Goal: Task Accomplishment & Management: Manage account settings

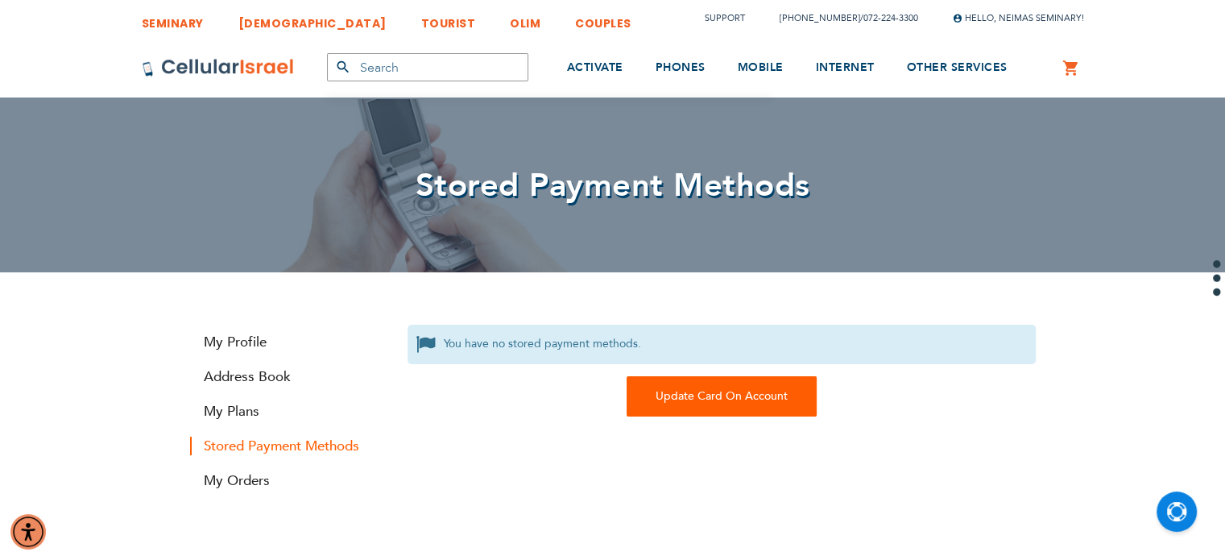
type input "[EMAIL_ADDRESS][DOMAIN_NAME]"
click at [703, 389] on div "Update Card On Account" at bounding box center [722, 396] width 190 height 40
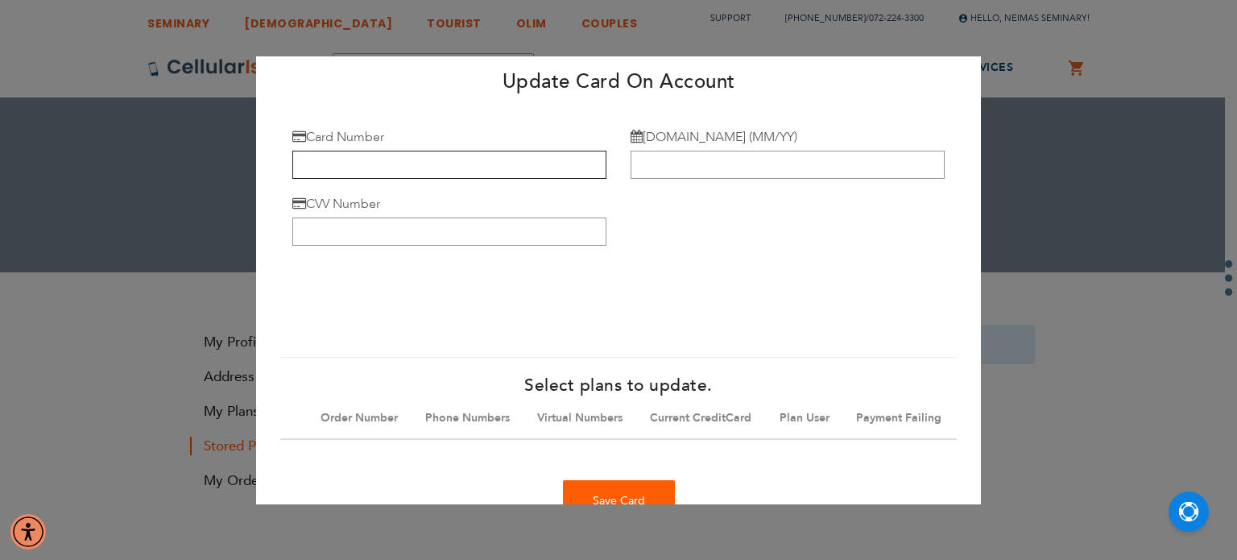
click at [421, 167] on input "Card Number" at bounding box center [449, 165] width 314 height 28
type input "[CREDIT_CARD_NUMBER]"
type input "01/28"
type input "974"
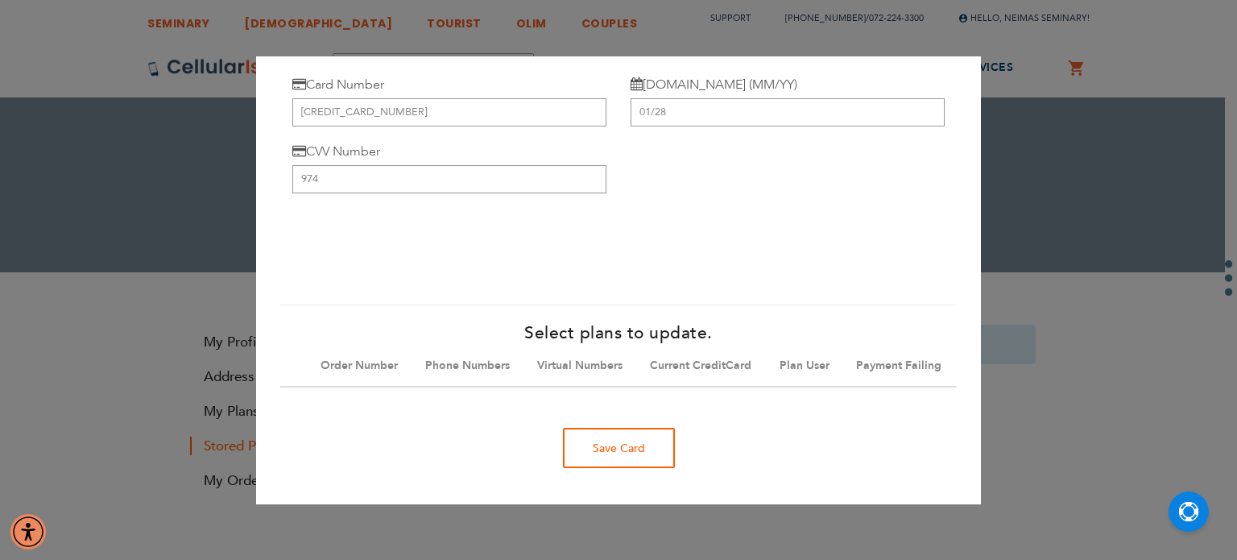
click at [631, 456] on div "Save Card" at bounding box center [619, 448] width 112 height 40
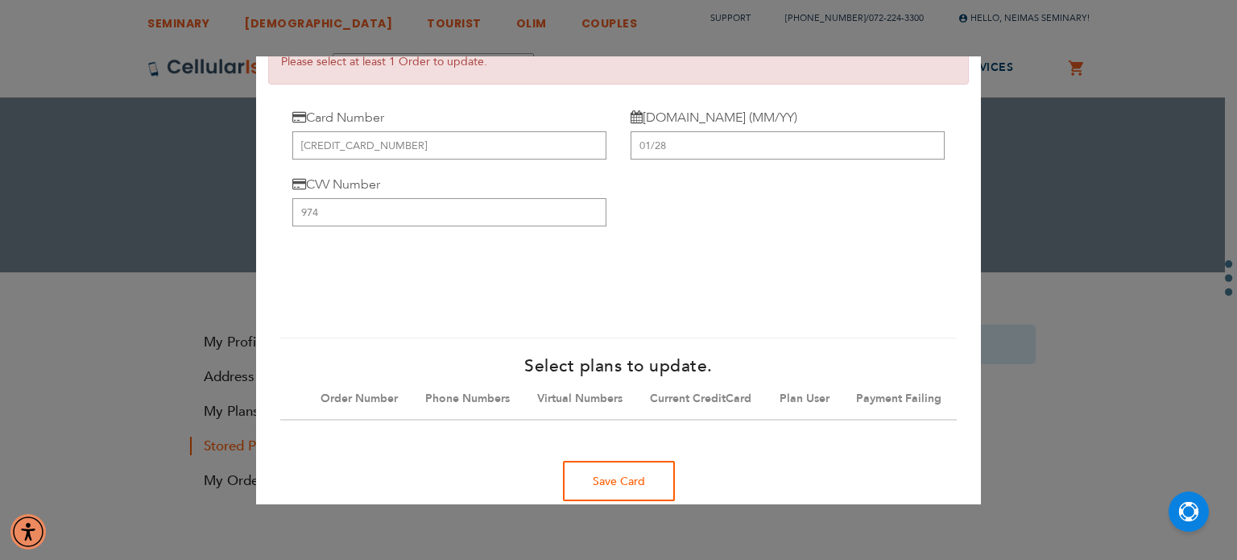
scroll to position [142, 0]
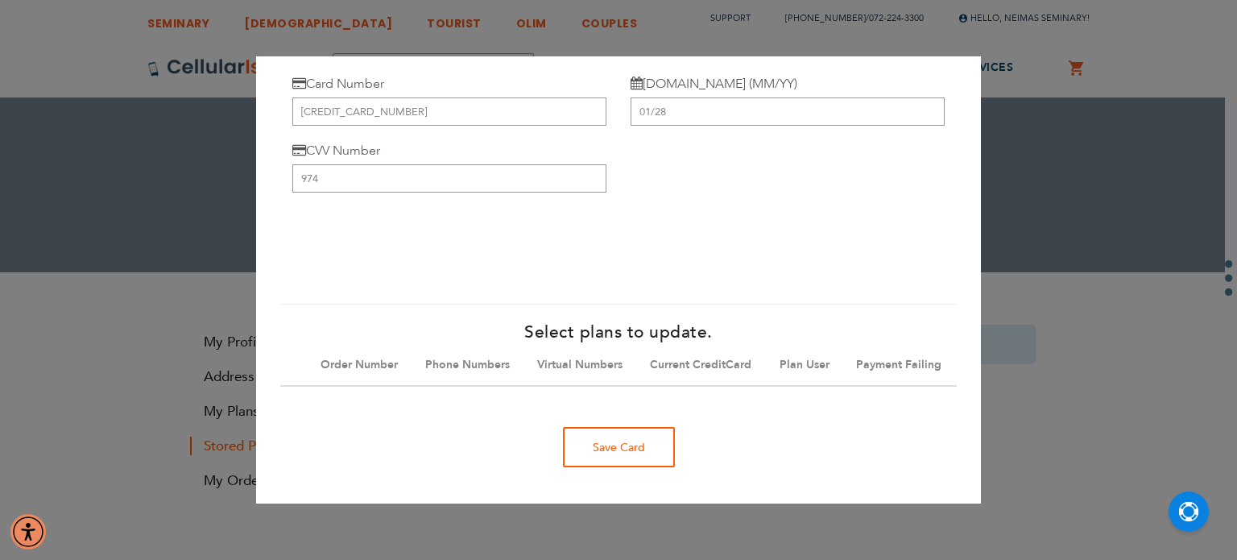
click at [617, 450] on div "Save Card" at bounding box center [619, 447] width 112 height 40
click at [654, 447] on div "Save Card" at bounding box center [619, 447] width 112 height 40
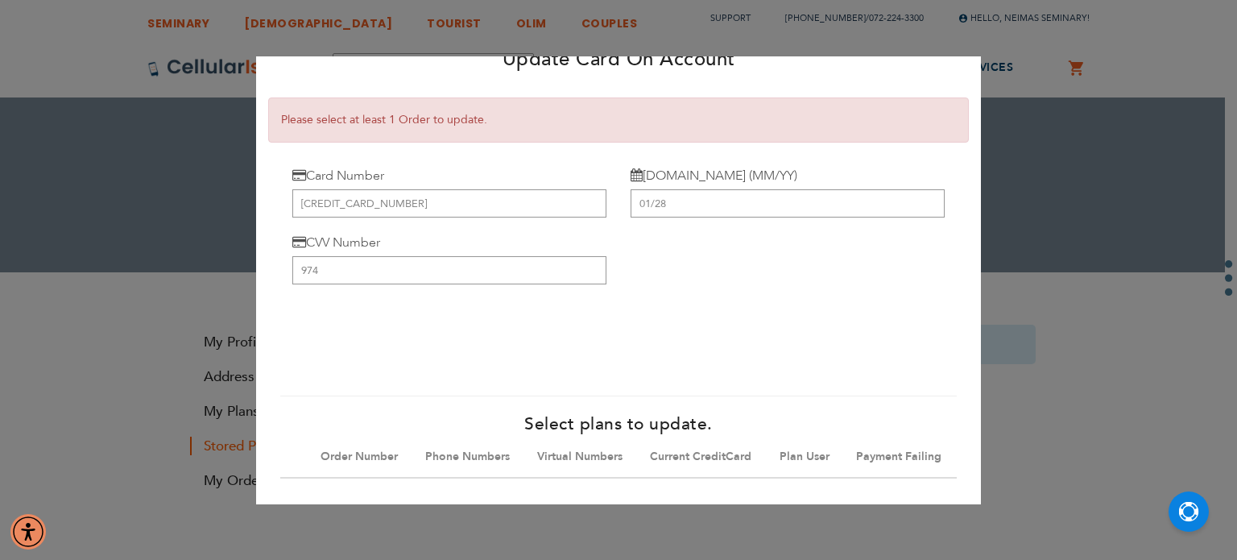
scroll to position [0, 0]
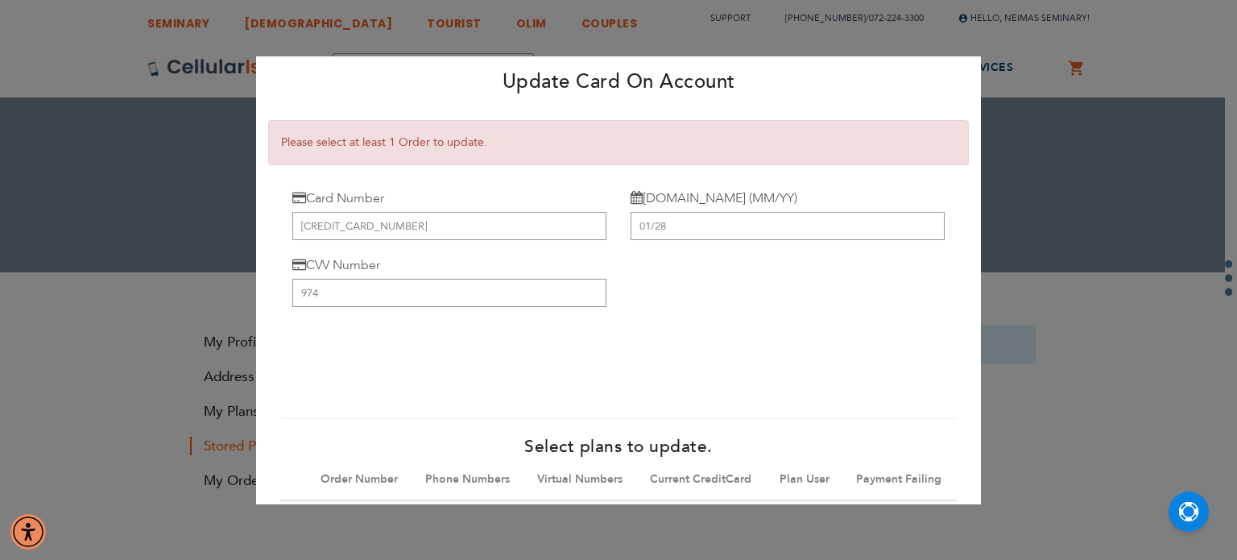
click at [665, 329] on div "0cAFcWeA4kgNVM4l_qV5_NzYV6q3rHoEMKlDVh2MltYijtEQ5Ba0MUYMDdDJQcUzFI9sNKVlRzwoAiE…" at bounding box center [618, 358] width 653 height 63
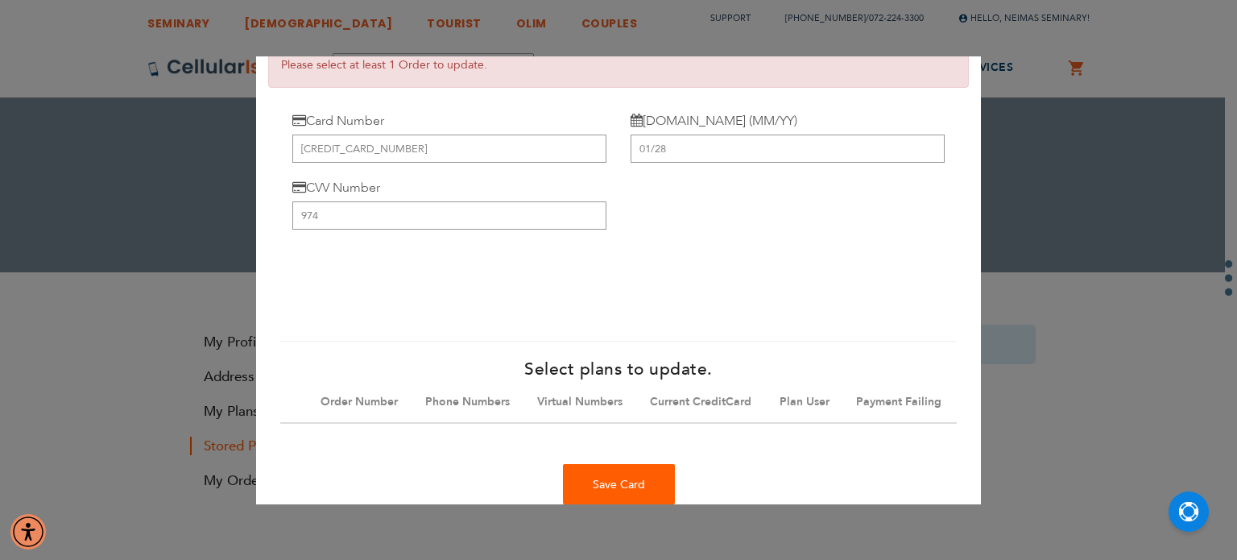
scroll to position [142, 0]
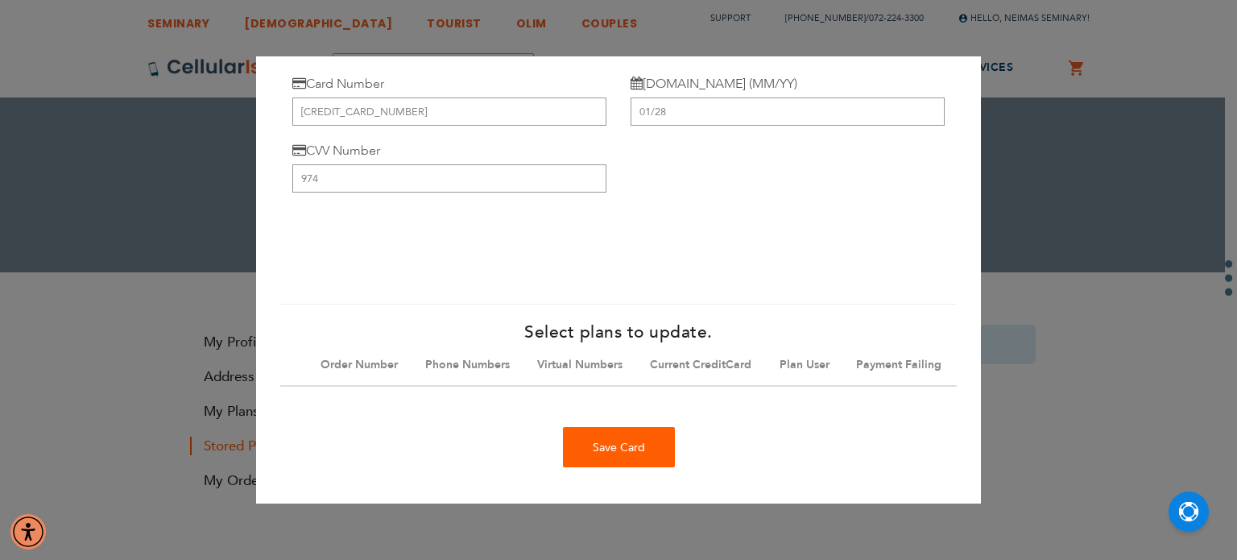
click at [438, 345] on th "Phone Numbers" at bounding box center [469, 365] width 112 height 41
click at [872, 350] on th "Payment Failing" at bounding box center [900, 365] width 113 height 41
click at [844, 350] on th "Payment Failing" at bounding box center [900, 365] width 113 height 41
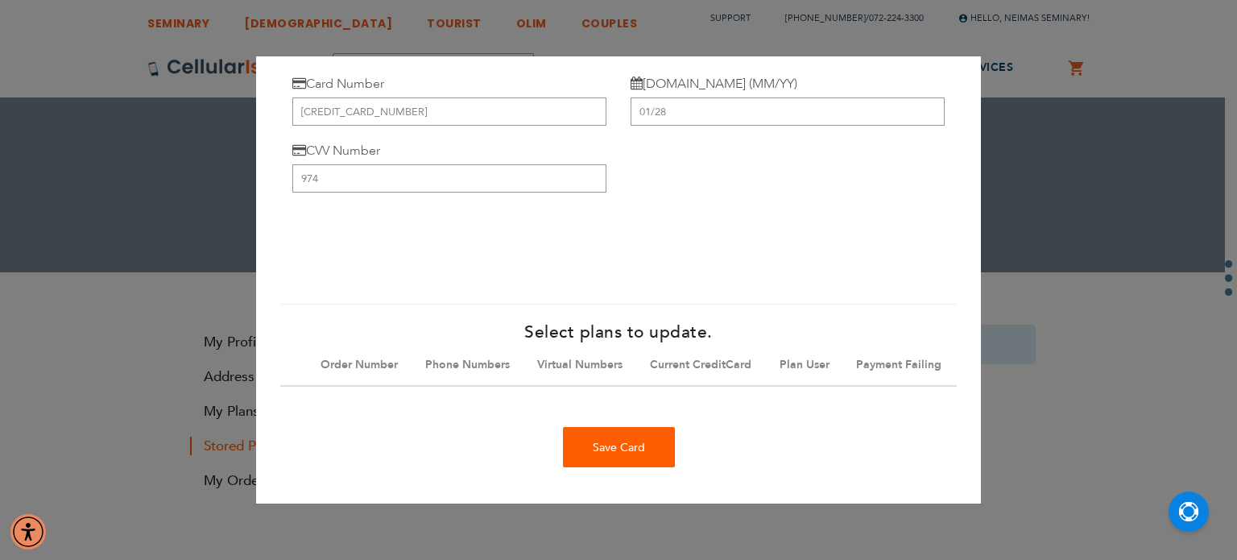
click at [413, 345] on th "Phone Numbers" at bounding box center [469, 365] width 112 height 41
click at [317, 345] on th "Order Number" at bounding box center [361, 365] width 105 height 41
click at [769, 345] on th "Plan User" at bounding box center [806, 365] width 77 height 41
click at [655, 345] on th "Current CreditCard" at bounding box center [703, 365] width 130 height 41
click at [499, 345] on th "Phone Numbers" at bounding box center [469, 365] width 112 height 41
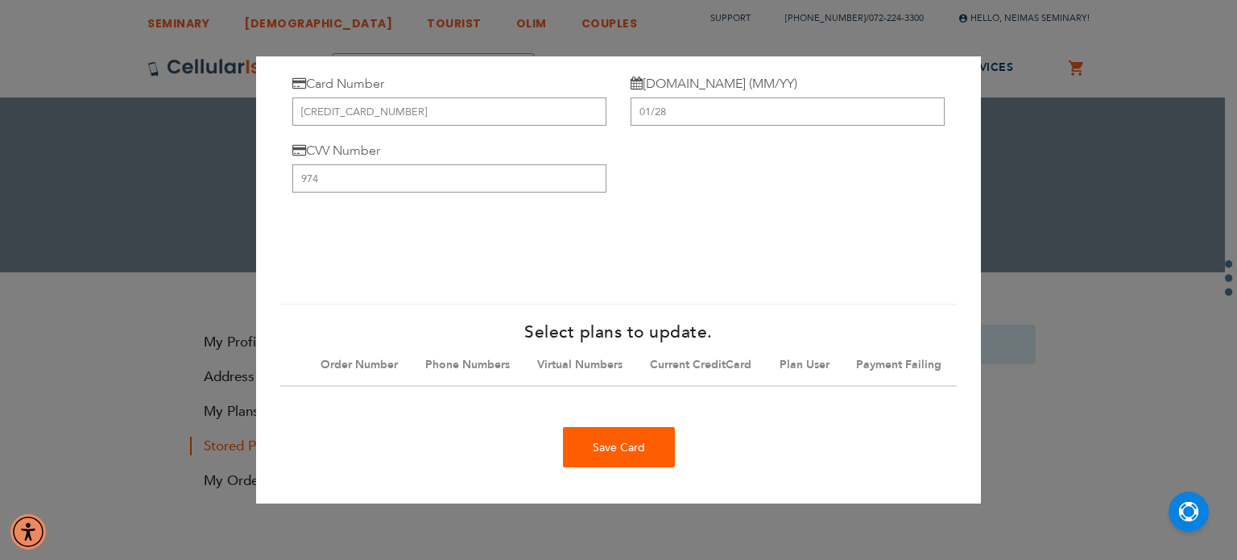
click at [844, 345] on th "Payment Failing" at bounding box center [900, 365] width 113 height 41
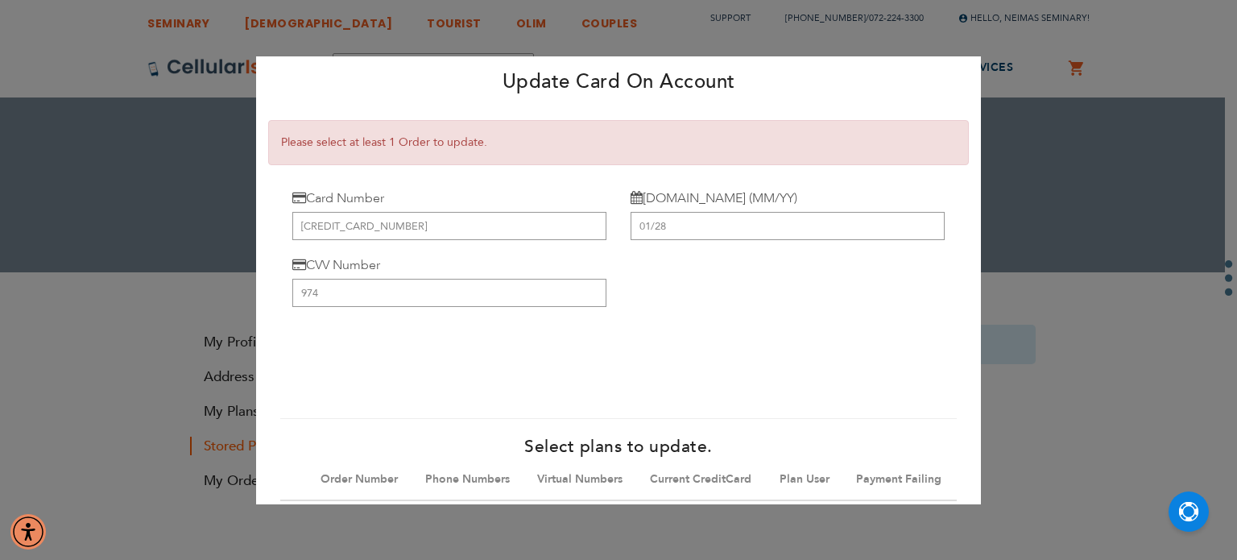
scroll to position [0, 0]
click at [676, 134] on div "× Please select at least 1 Order to update." at bounding box center [618, 143] width 701 height 46
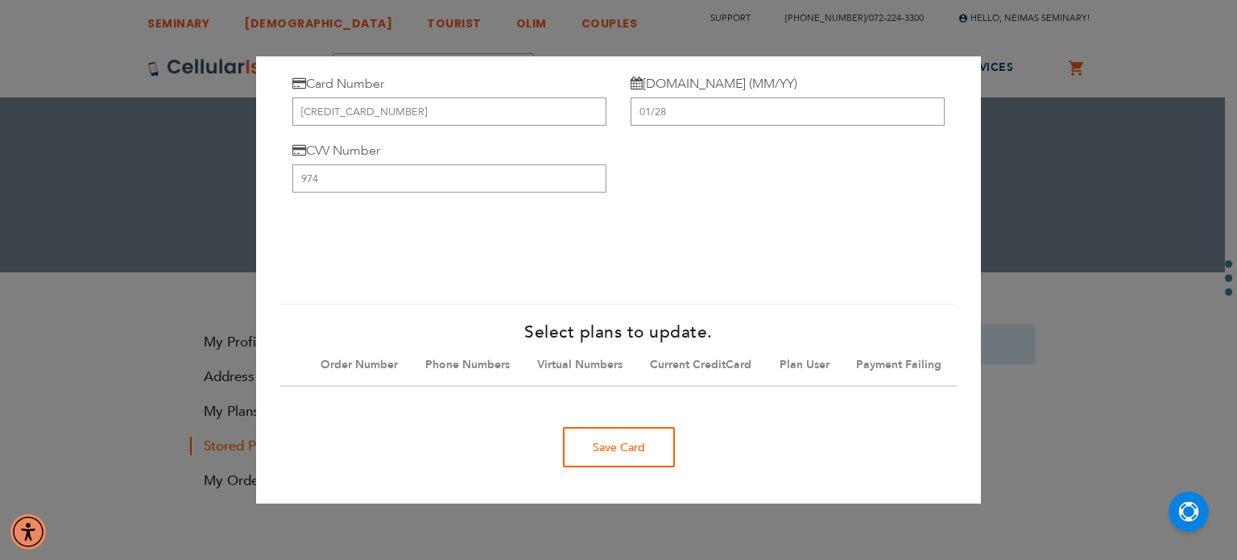
click at [649, 445] on div "Save Card" at bounding box center [619, 447] width 112 height 40
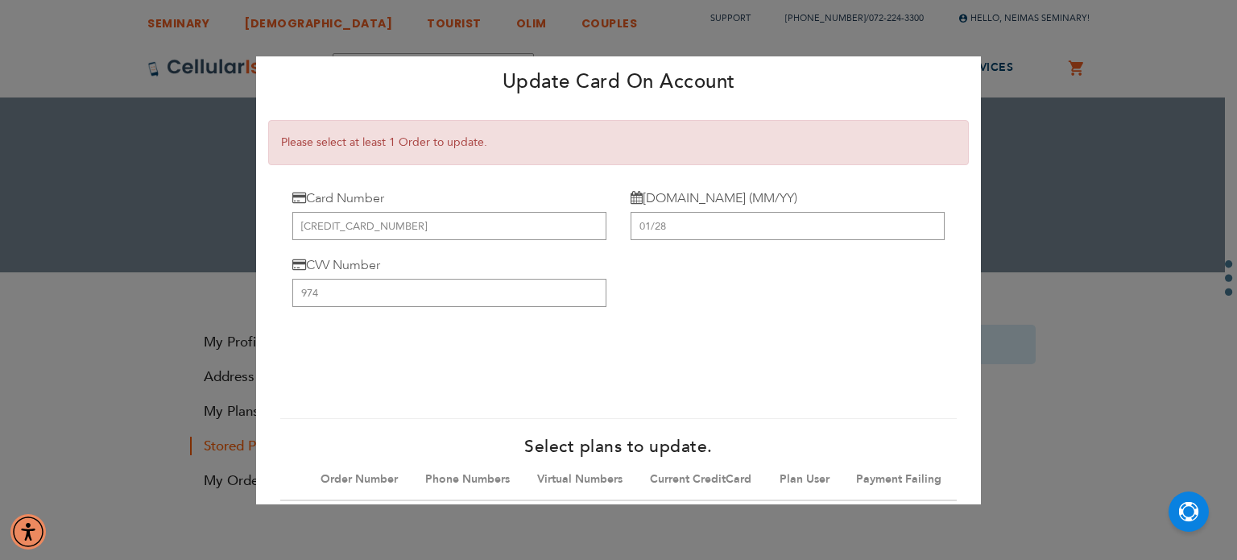
click at [856, 483] on th "Payment Failing" at bounding box center [900, 479] width 113 height 41
